Goal: Task Accomplishment & Management: Use online tool/utility

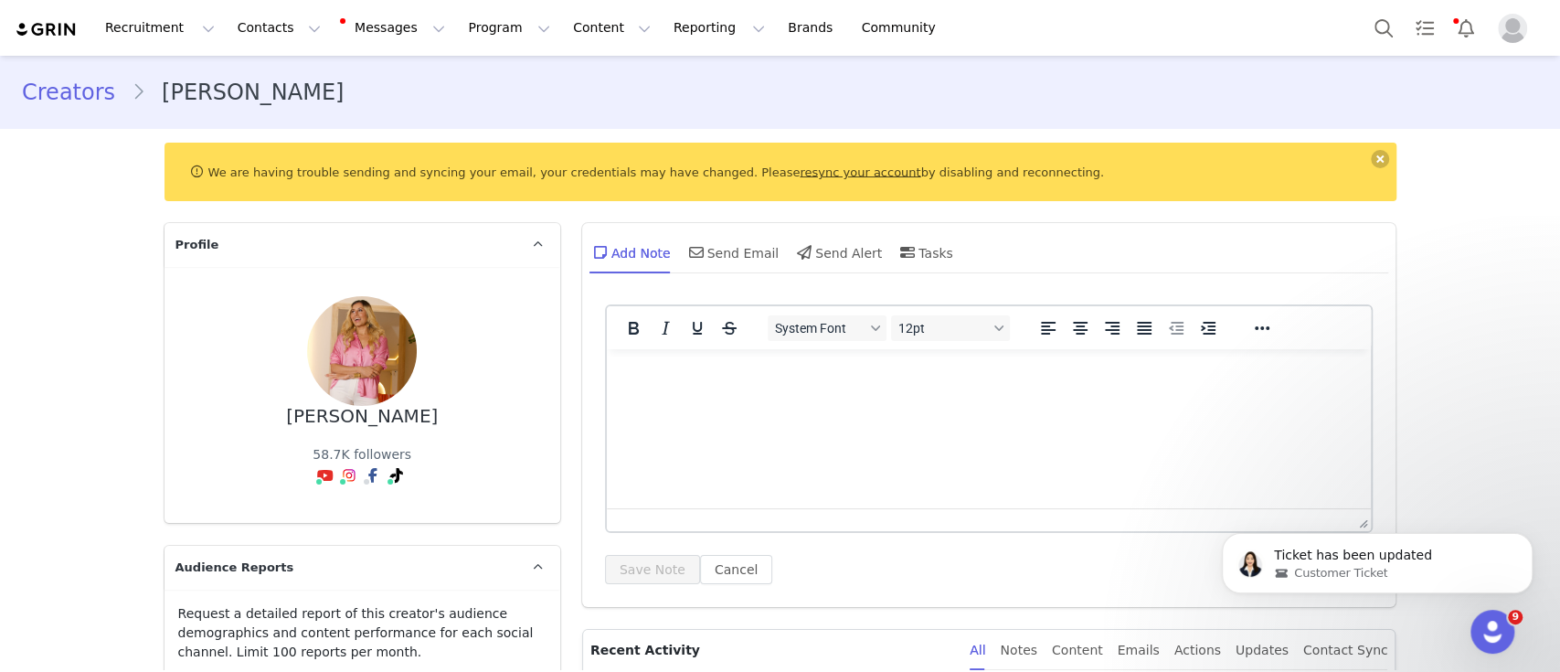
scroll to position [144, 0]
click at [457, 25] on button "Program Program" at bounding box center [509, 27] width 104 height 41
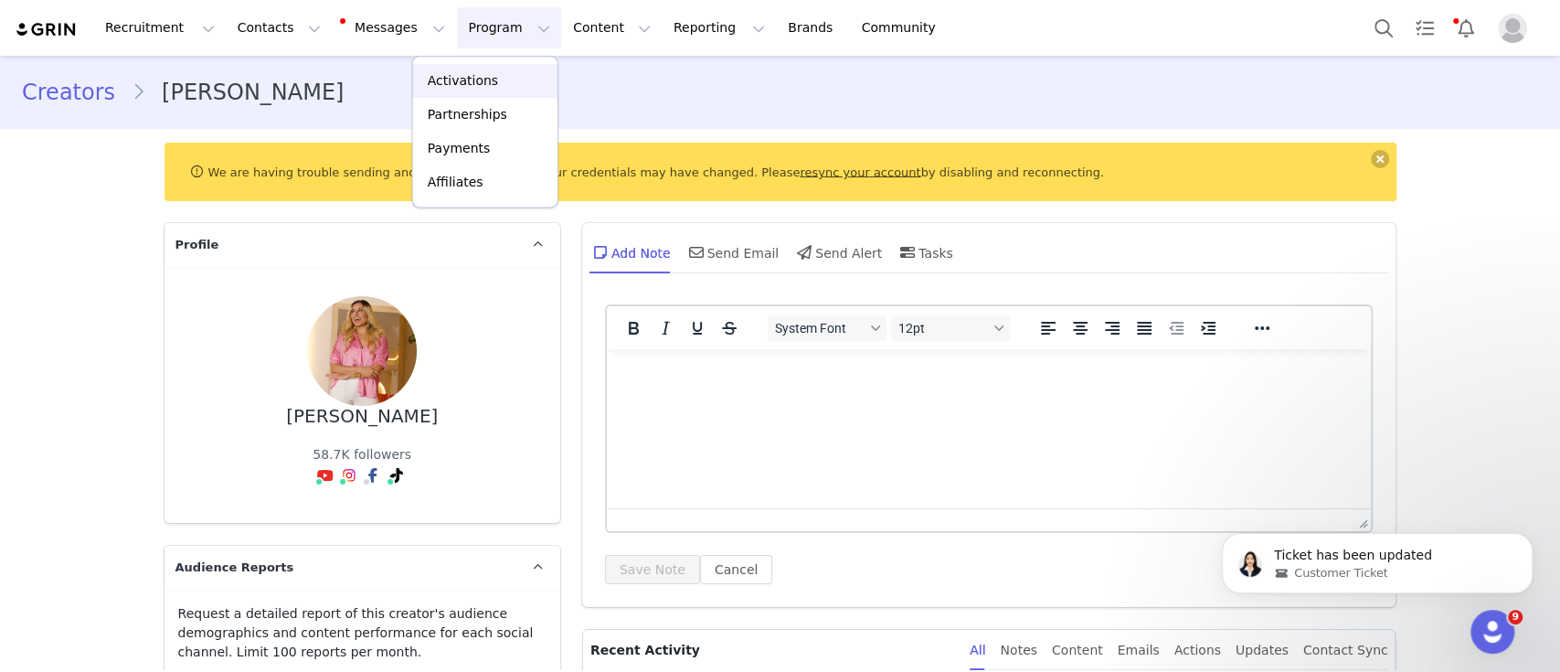
click at [459, 72] on p "Activations" at bounding box center [463, 80] width 70 height 19
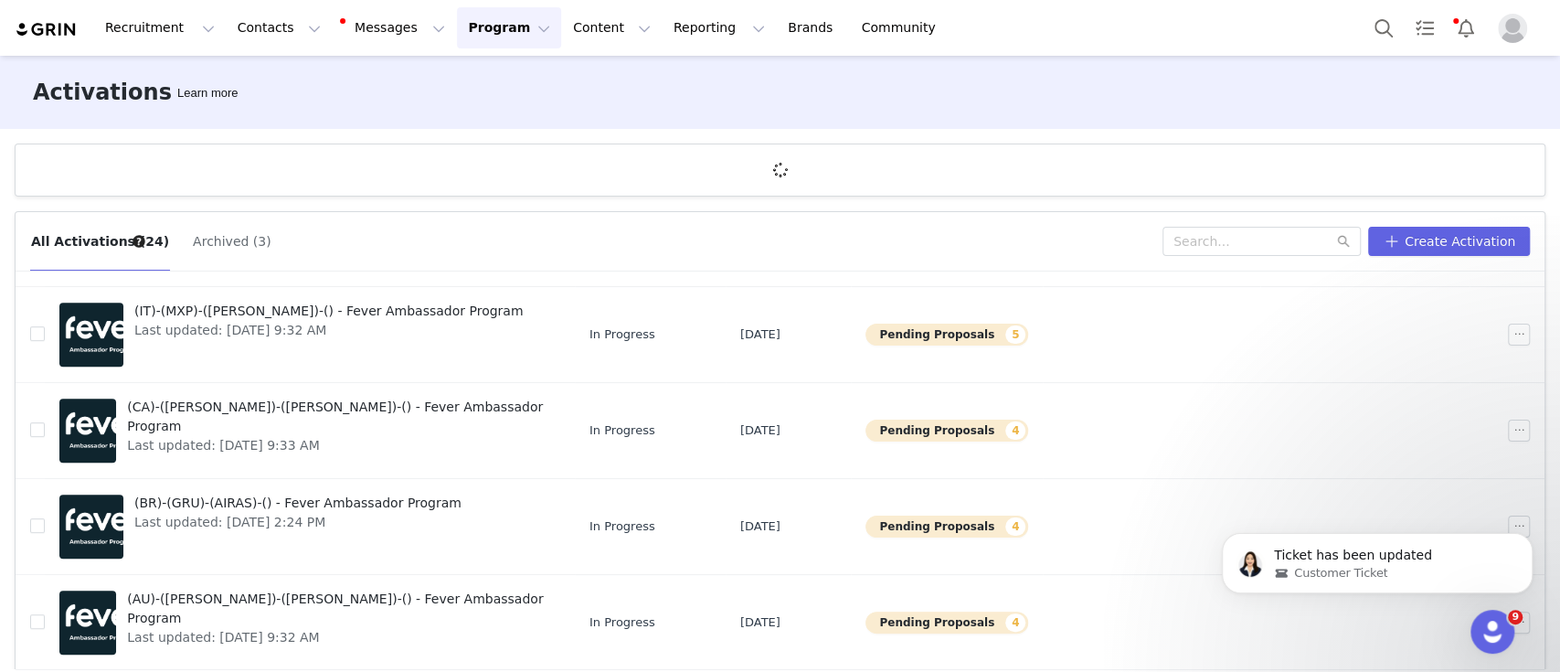
scroll to position [67, 0]
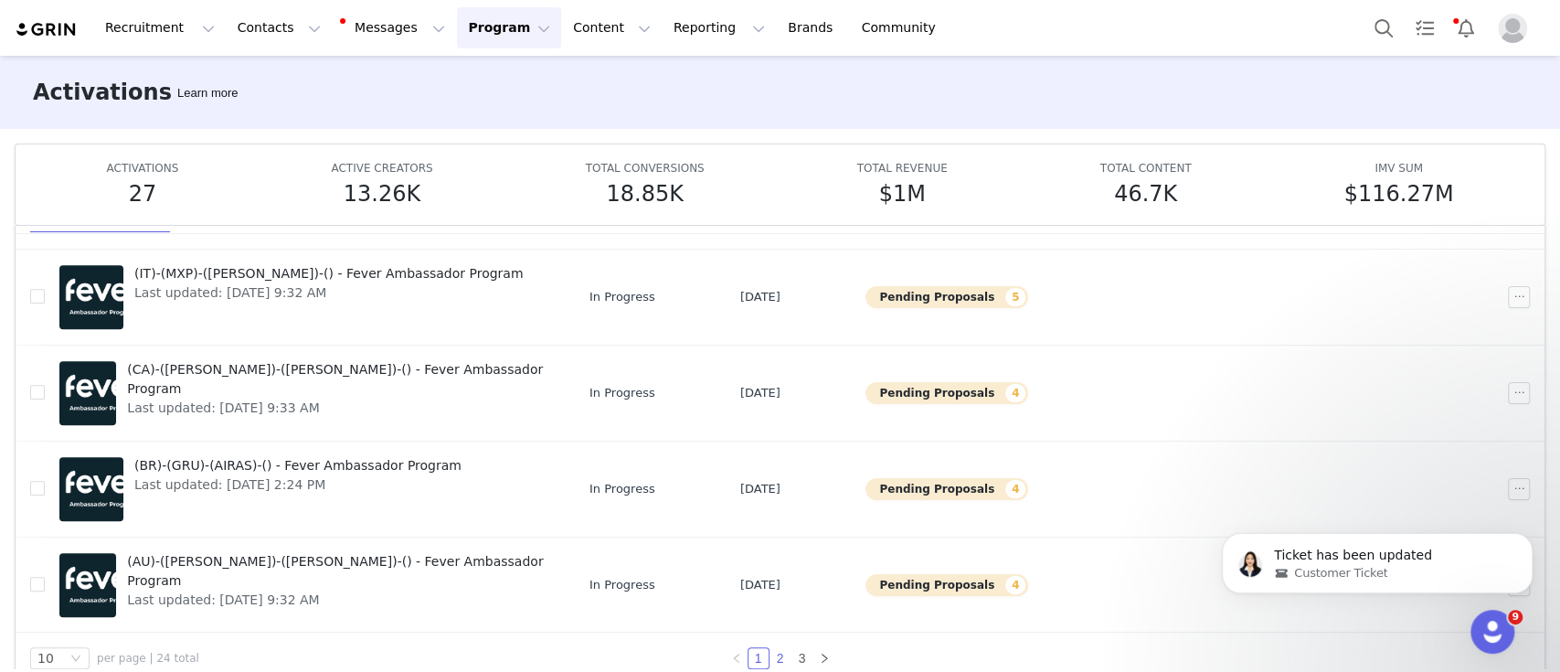
click at [771, 633] on div "10 per page | 24 total 1 2 3" at bounding box center [780, 658] width 1529 height 51
click at [771, 656] on link "2" at bounding box center [781, 658] width 20 height 20
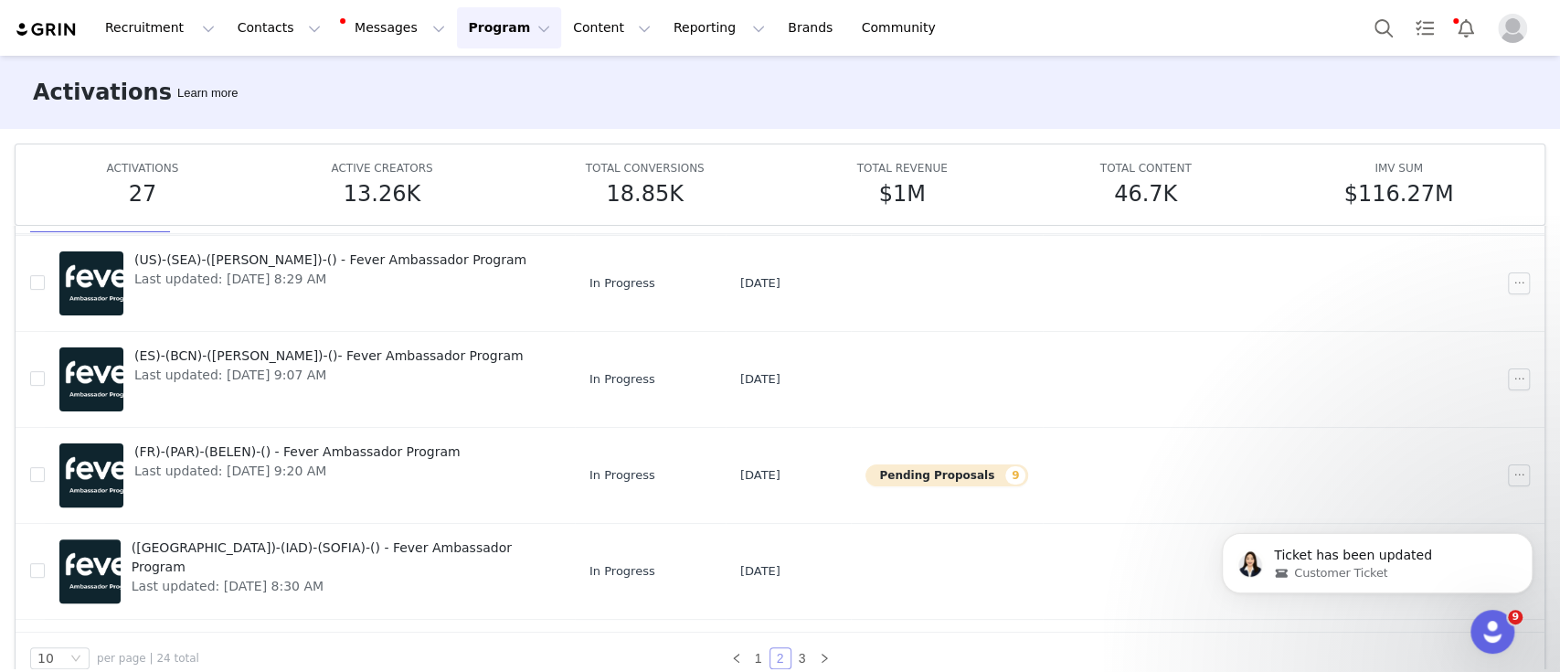
scroll to position [336, 0]
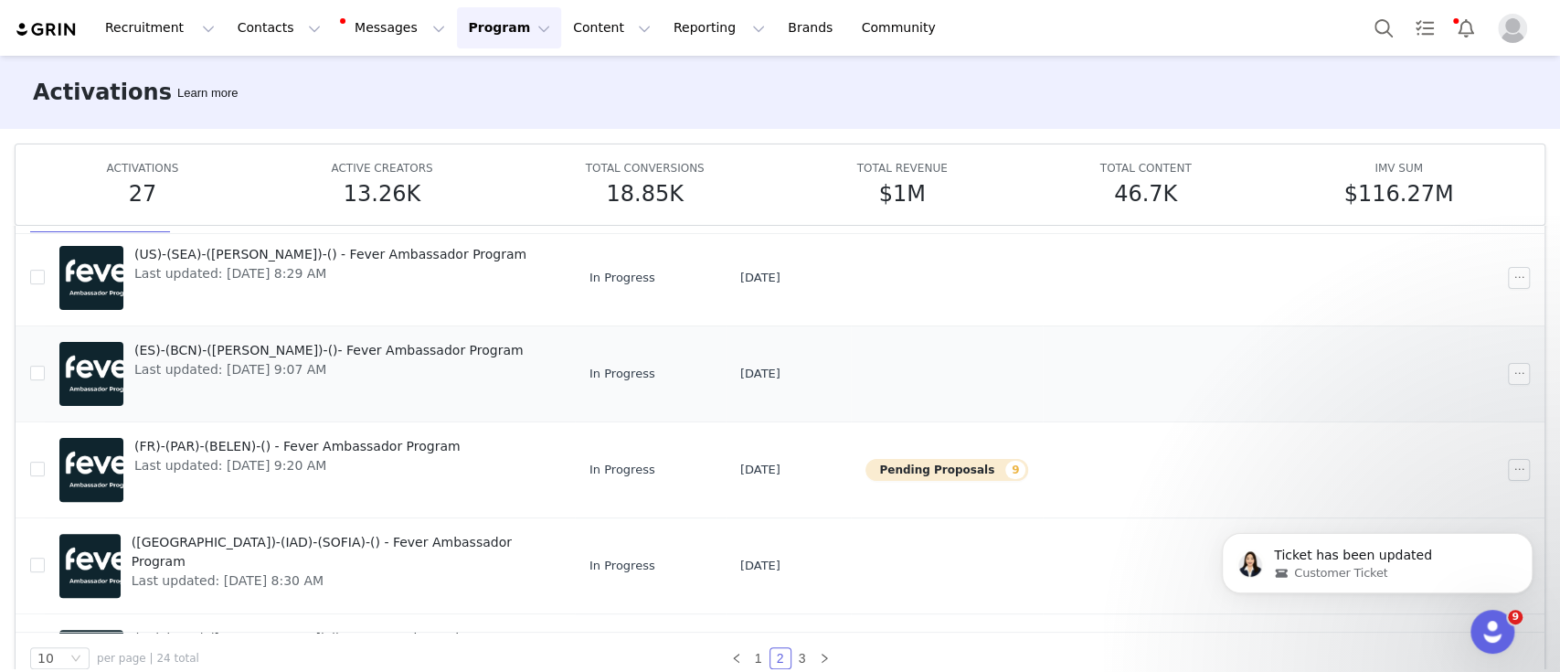
click at [303, 347] on span "(ES)-(BCN)-([PERSON_NAME])-()- Fever Ambassador Program" at bounding box center [328, 350] width 389 height 19
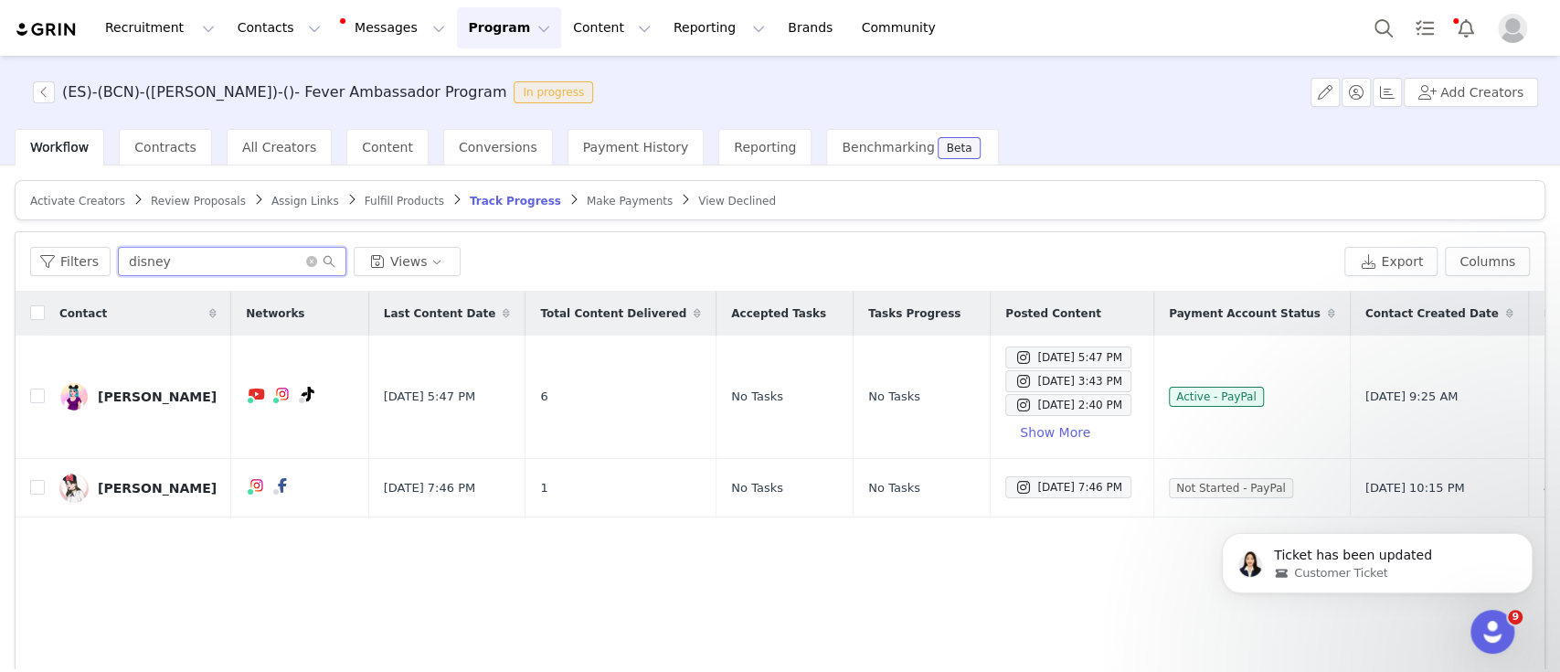
click at [234, 252] on input "disney" at bounding box center [232, 261] width 229 height 29
click at [278, 204] on span "Assign Links" at bounding box center [305, 201] width 68 height 13
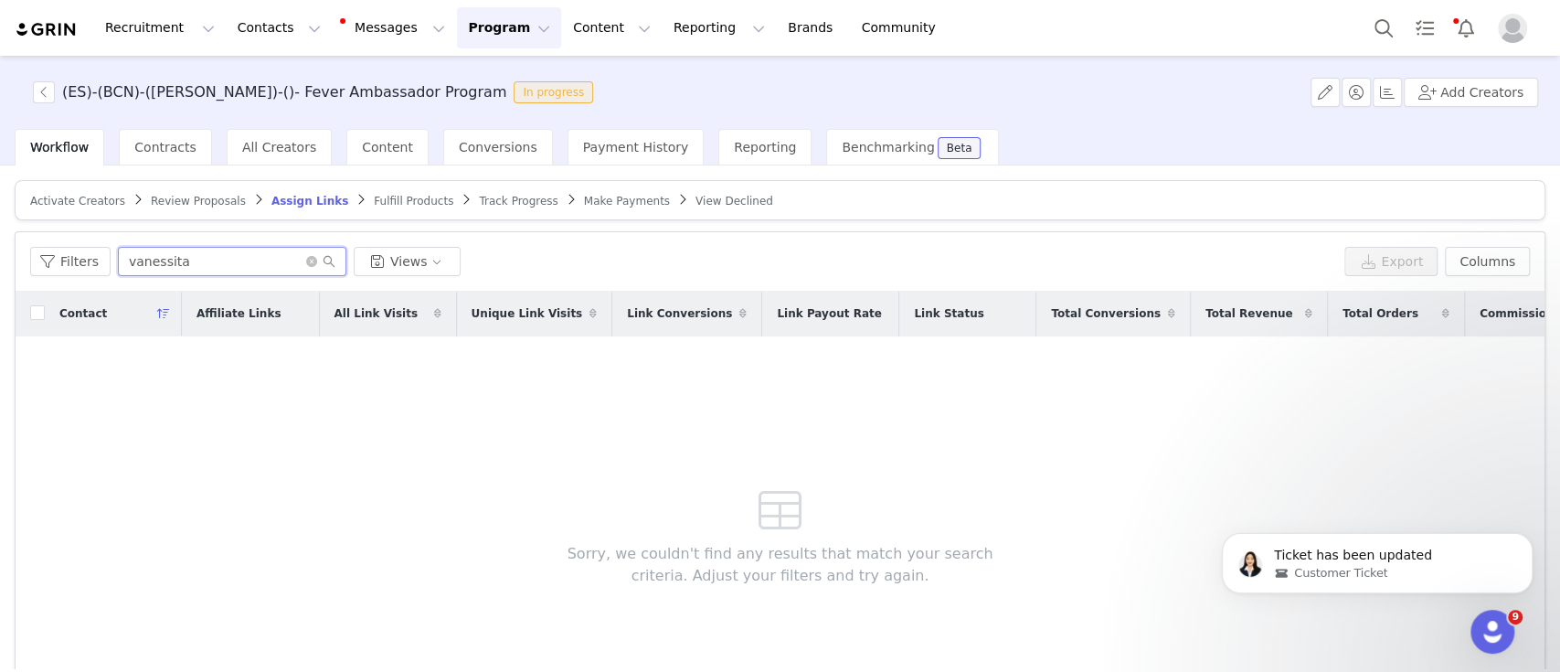
click at [184, 248] on input "vanessita" at bounding box center [232, 261] width 229 height 29
paste input "[EMAIL_ADDRESS][DOMAIN_NAME]"
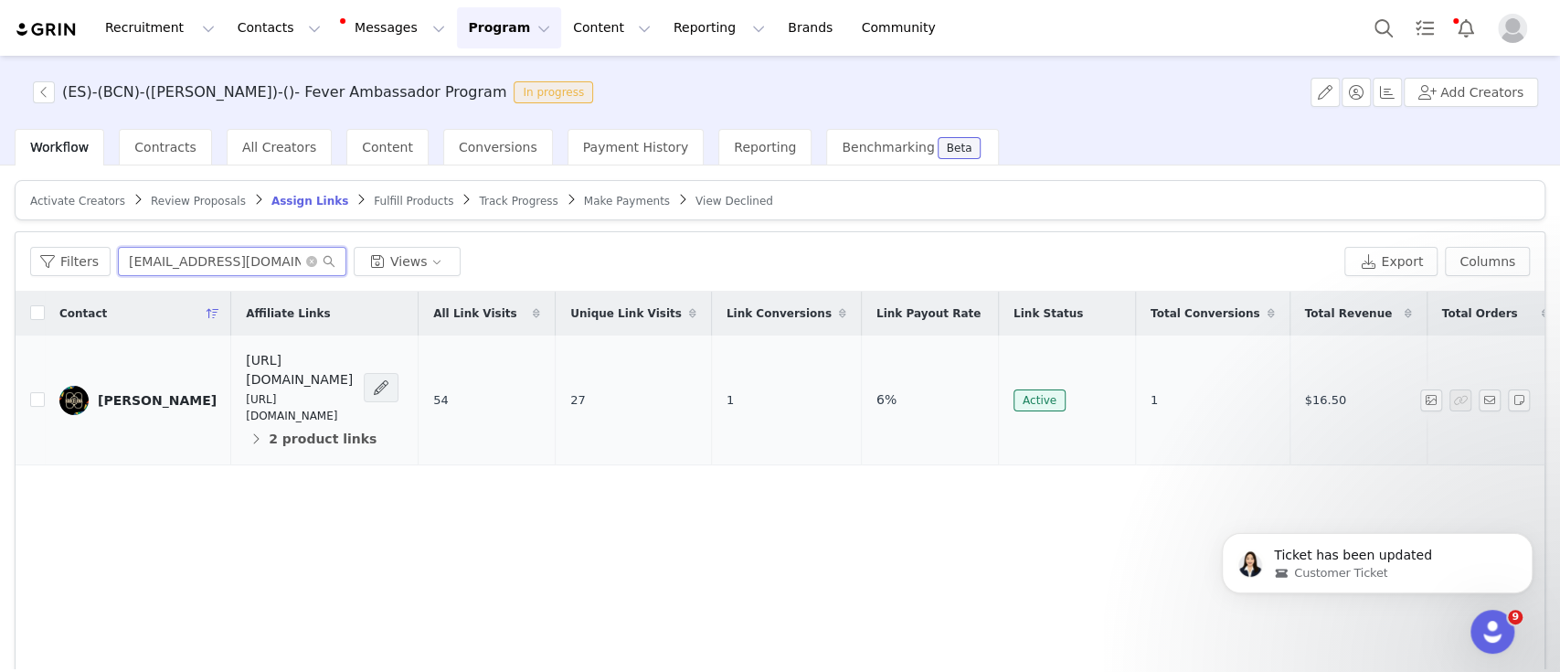
type input "[EMAIL_ADDRESS][DOMAIN_NAME]"
click at [390, 378] on span at bounding box center [381, 388] width 18 height 22
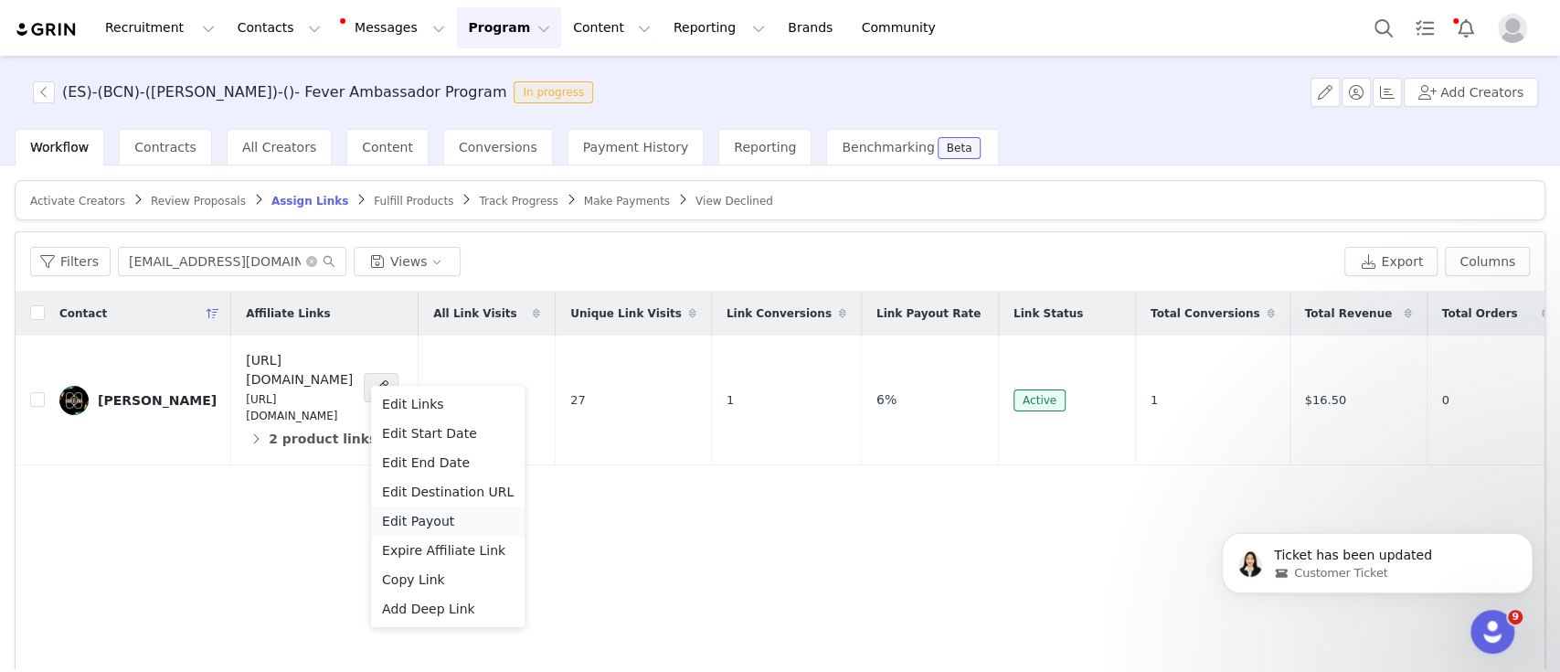
click at [446, 520] on div "Edit Payout" at bounding box center [448, 521] width 132 height 20
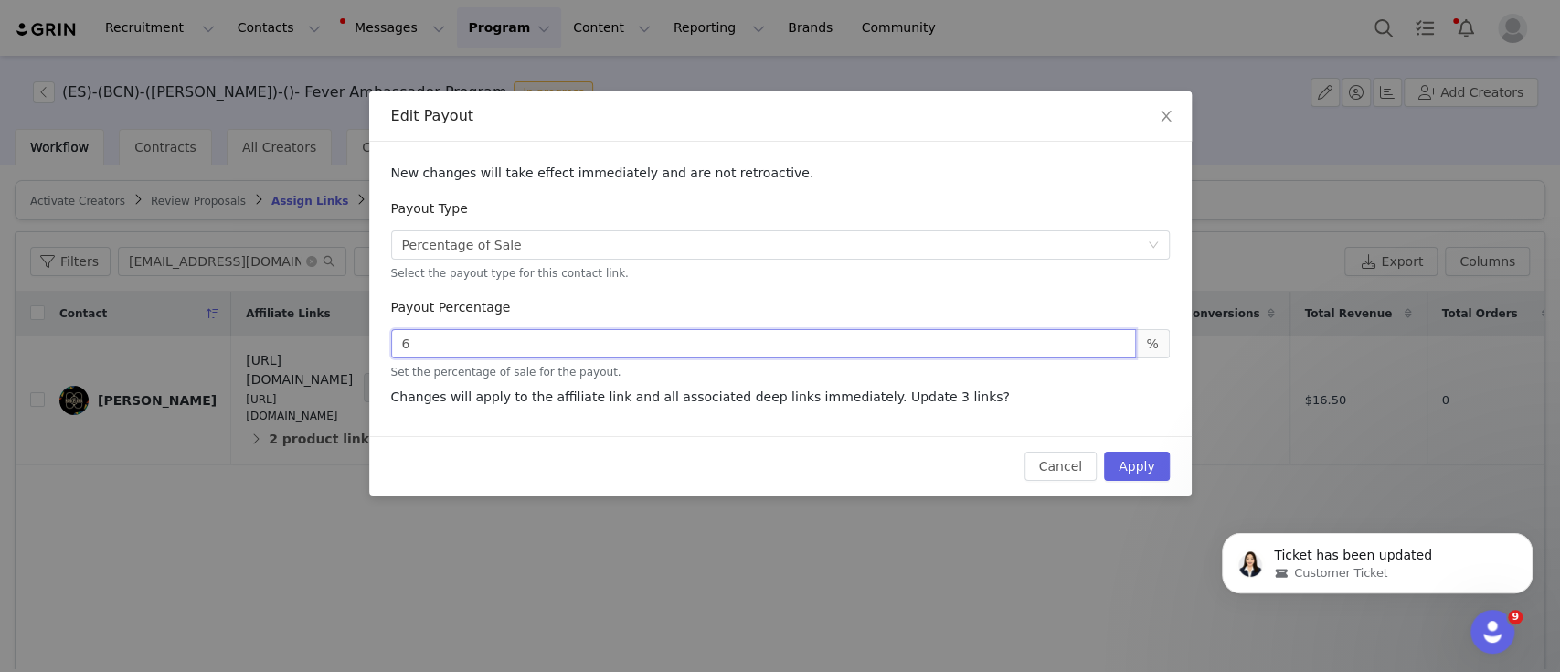
click at [447, 353] on input "6" at bounding box center [764, 343] width 746 height 29
type input "10"
click at [1150, 476] on button "Apply" at bounding box center [1137, 466] width 66 height 29
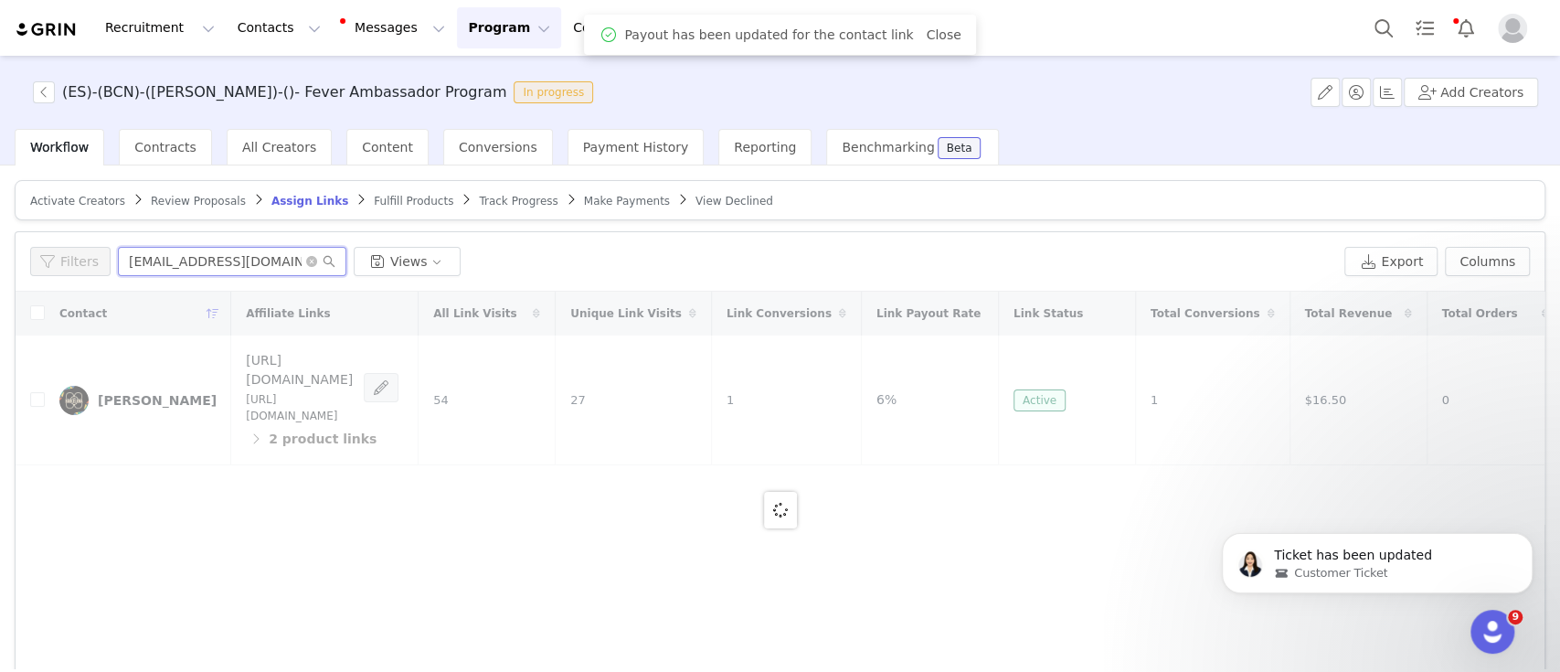
click at [228, 256] on input "[EMAIL_ADDRESS][DOMAIN_NAME]" at bounding box center [232, 261] width 229 height 29
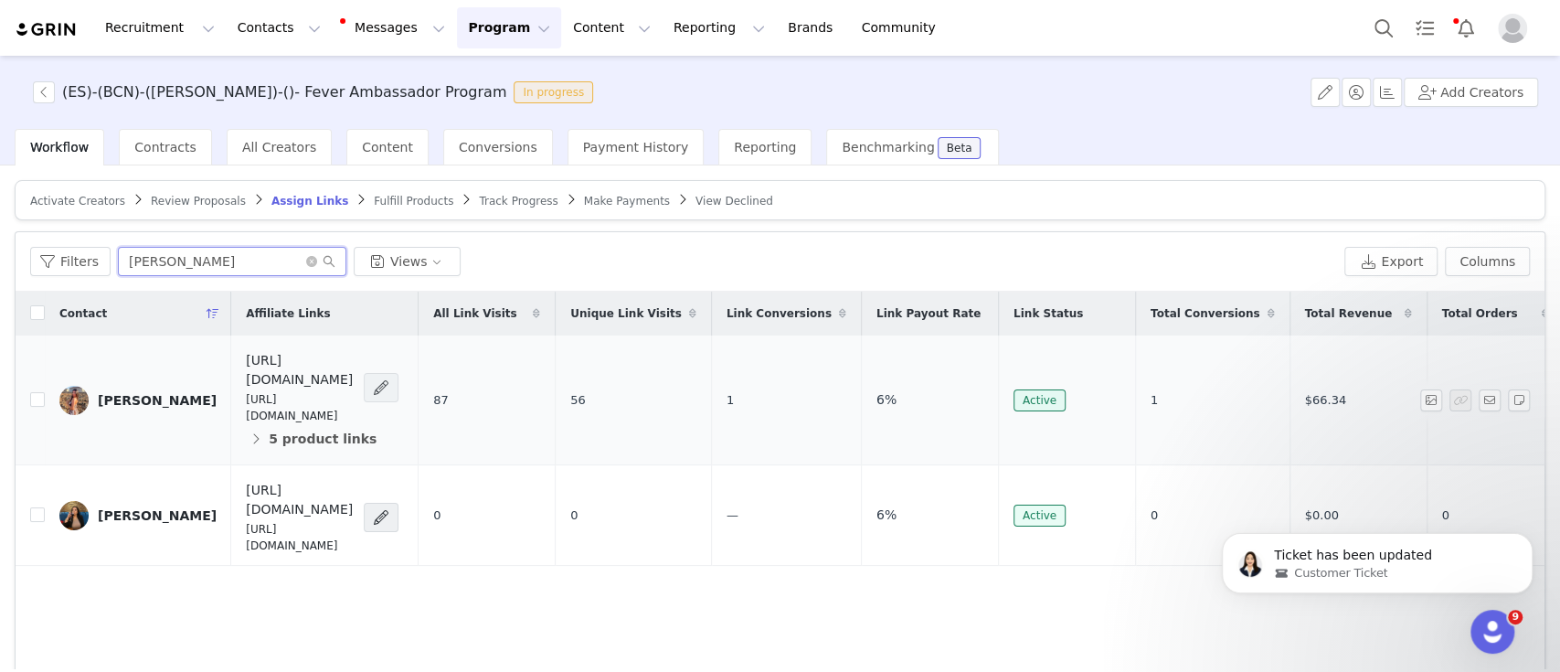
type input "[PERSON_NAME]"
click at [390, 377] on span at bounding box center [381, 388] width 18 height 22
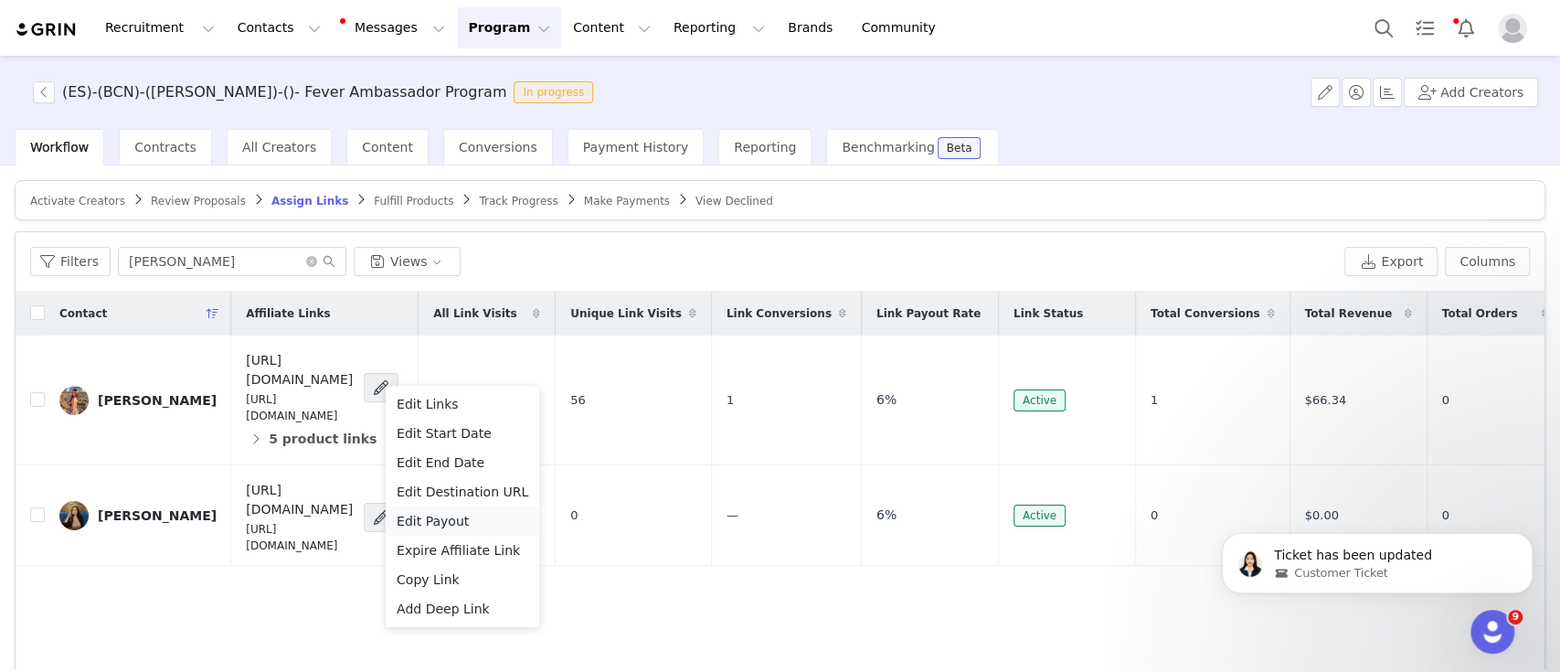
click at [442, 523] on span "Edit Payout" at bounding box center [433, 521] width 72 height 20
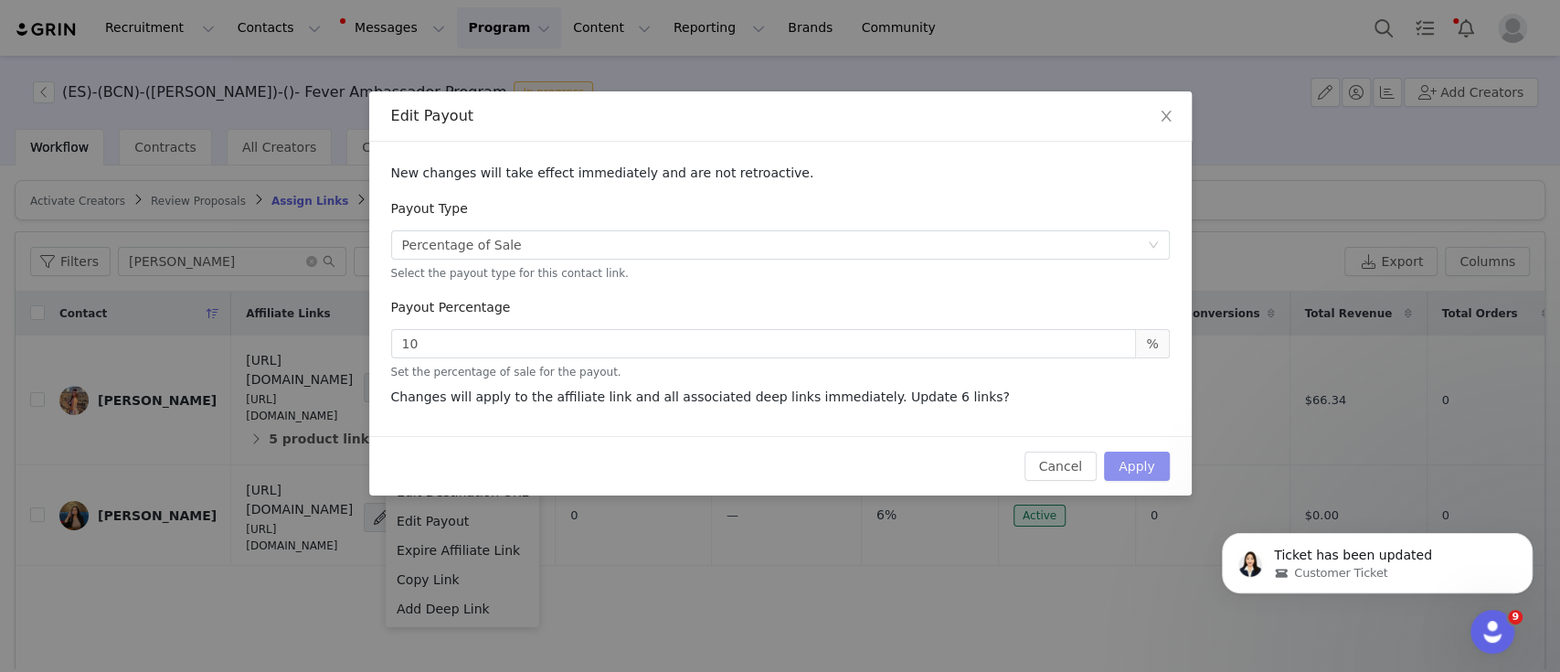
click at [1130, 474] on button "Apply" at bounding box center [1137, 466] width 66 height 29
